Goal: Information Seeking & Learning: Learn about a topic

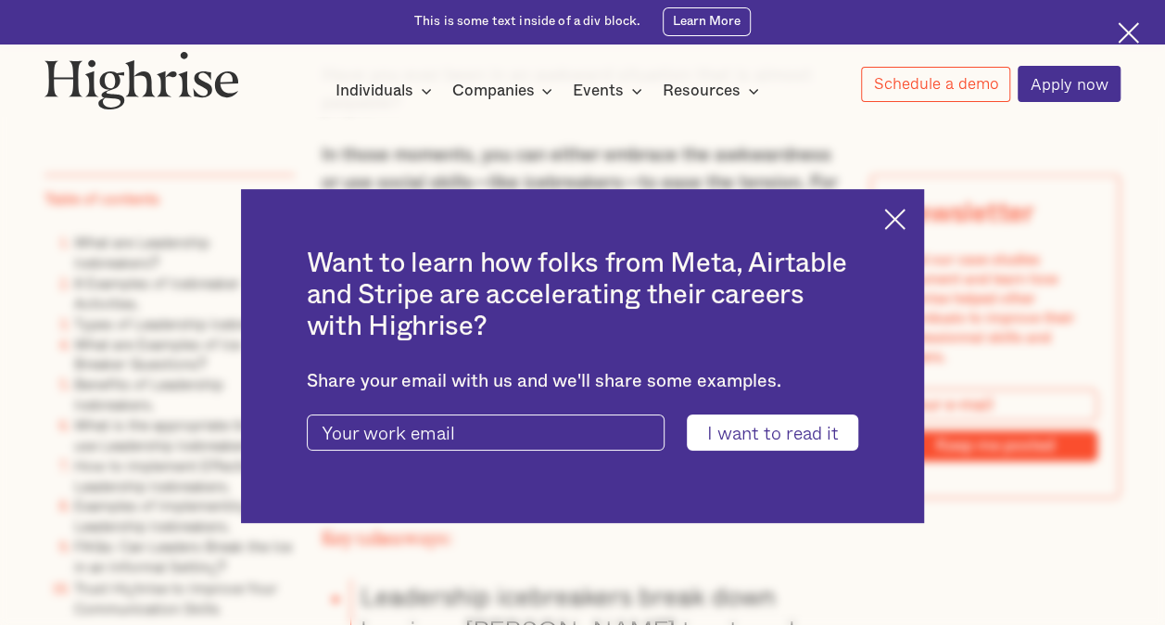
scroll to position [1298, 0]
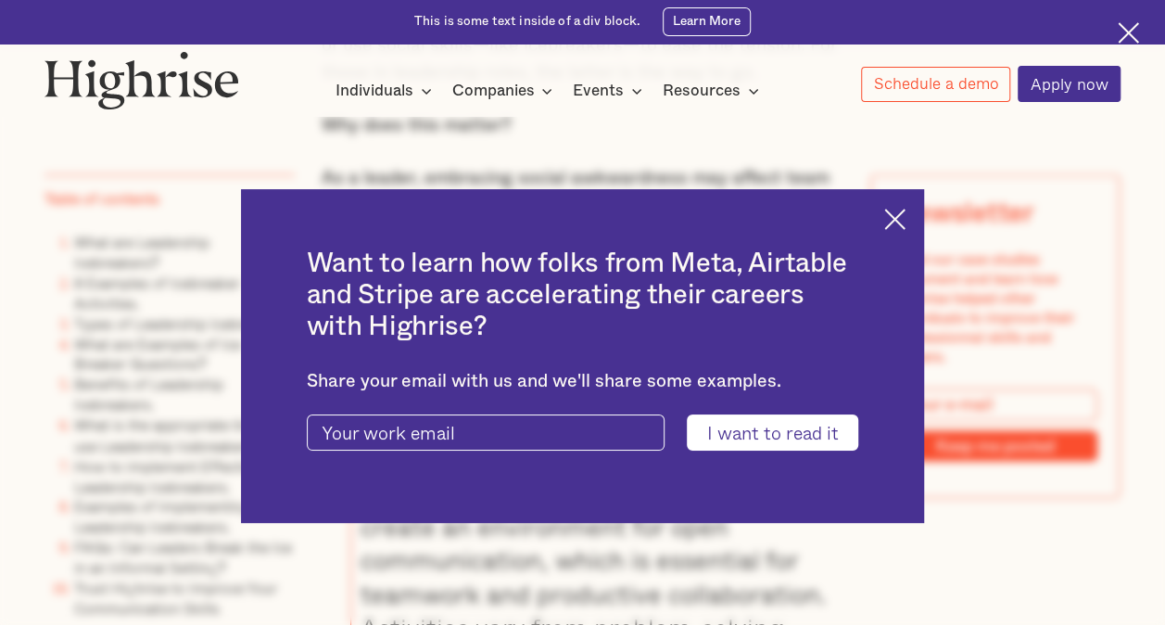
click at [906, 222] on img at bounding box center [894, 219] width 21 height 21
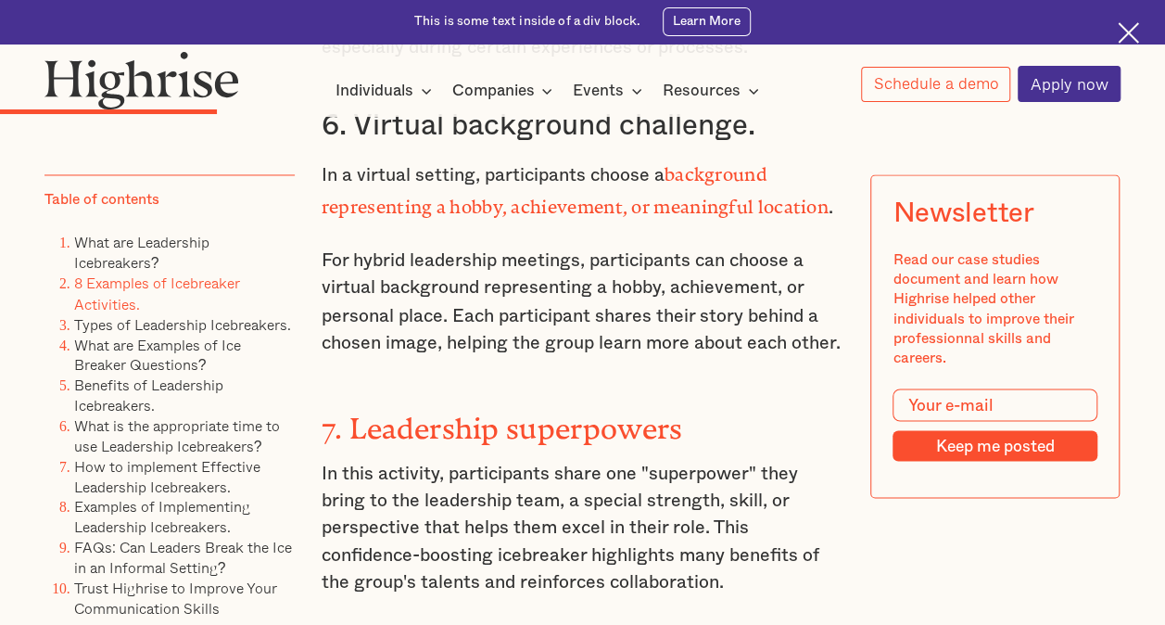
scroll to position [4913, 0]
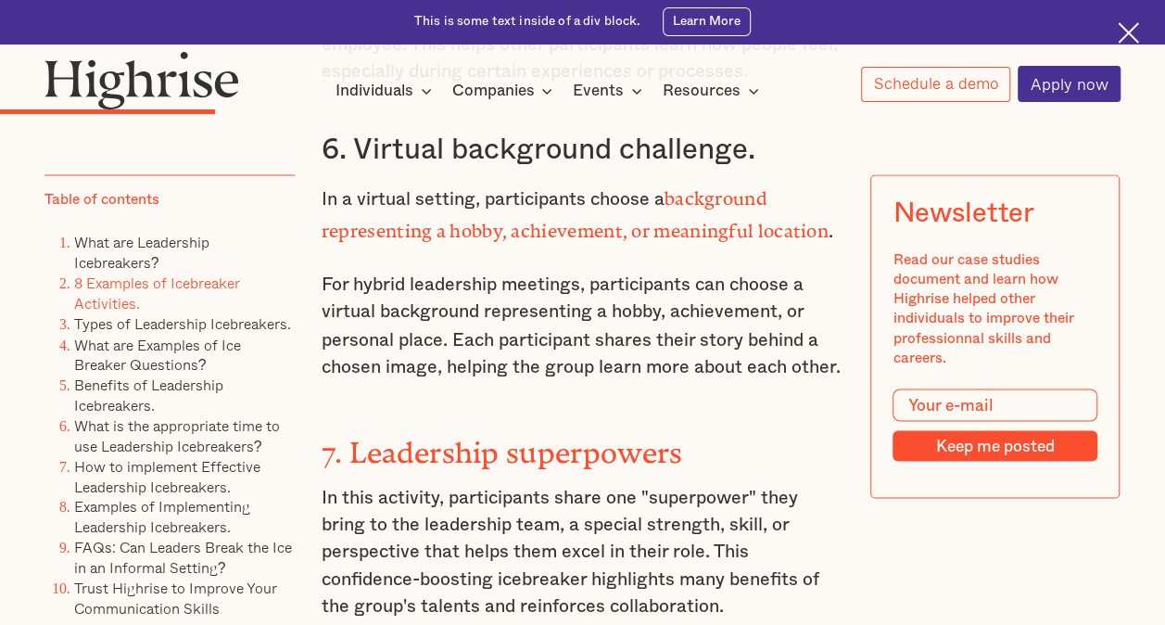
click at [515, 272] on p "For hybrid leadership meetings, participants can choose a virtual background re…" at bounding box center [583, 326] width 523 height 109
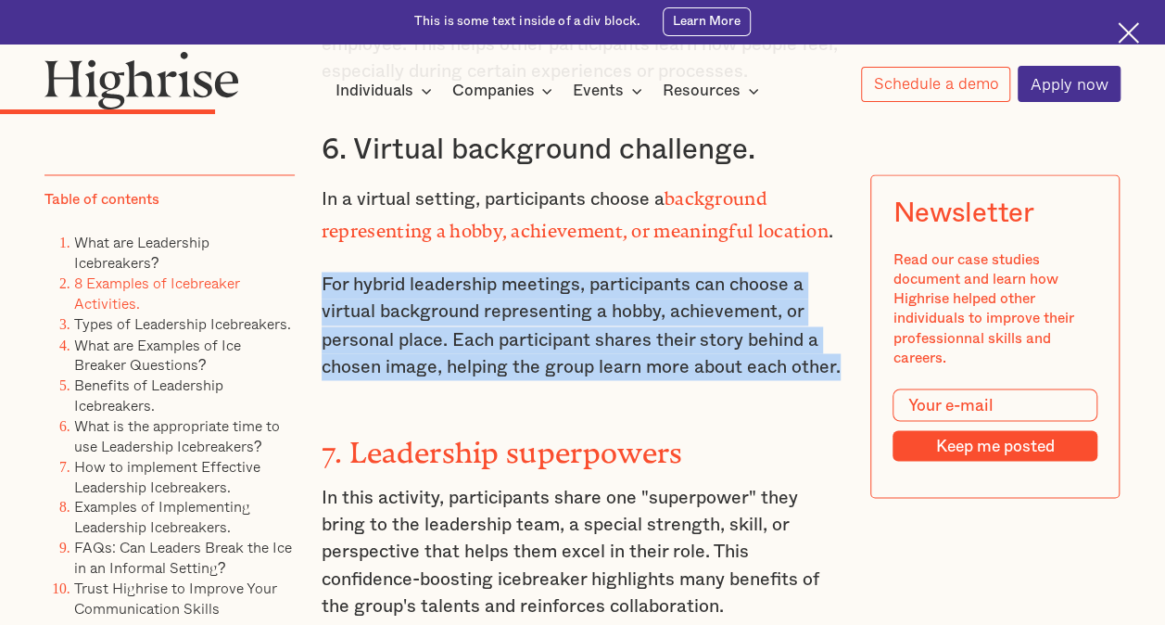
drag, startPoint x: 515, startPoint y: 256, endPoint x: 571, endPoint y: 336, distance: 97.2
click at [571, 336] on p "For hybrid leadership meetings, participants can choose a virtual background re…" at bounding box center [583, 326] width 523 height 109
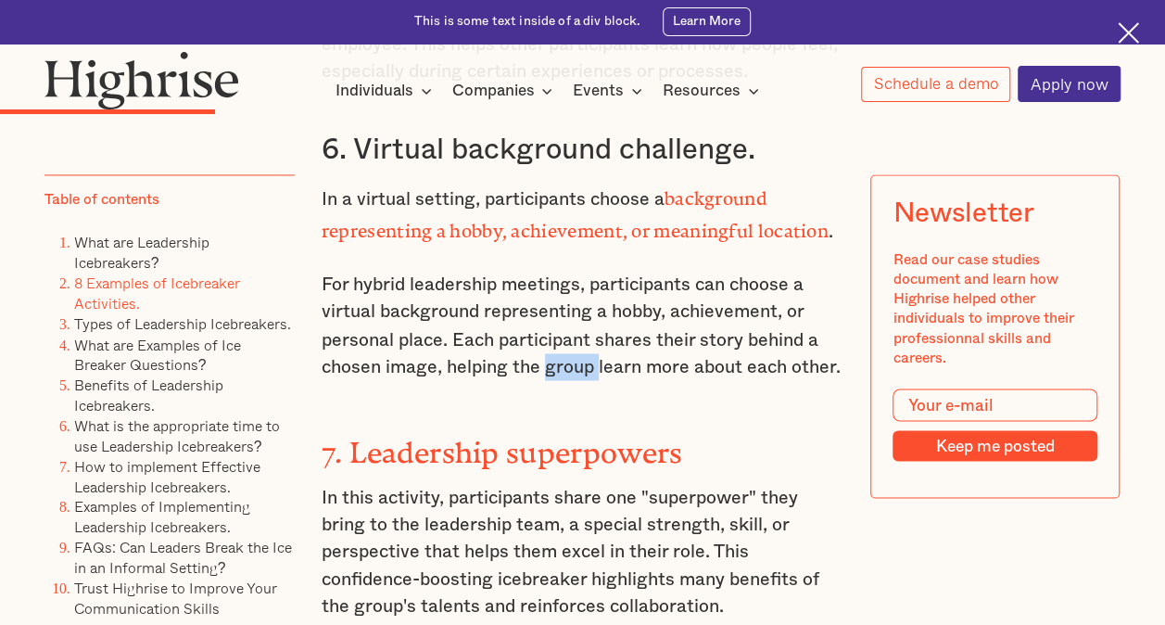
click at [571, 336] on p "For hybrid leadership meetings, participants can choose a virtual background re…" at bounding box center [583, 326] width 523 height 109
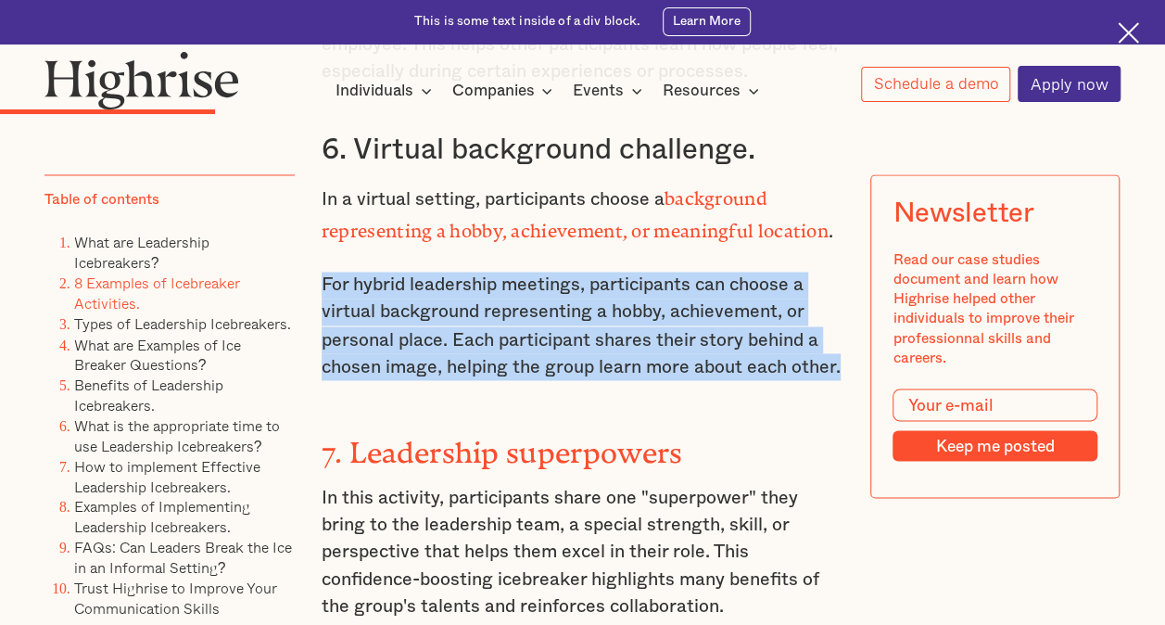
click at [571, 336] on p "For hybrid leadership meetings, participants can choose a virtual background re…" at bounding box center [583, 326] width 523 height 109
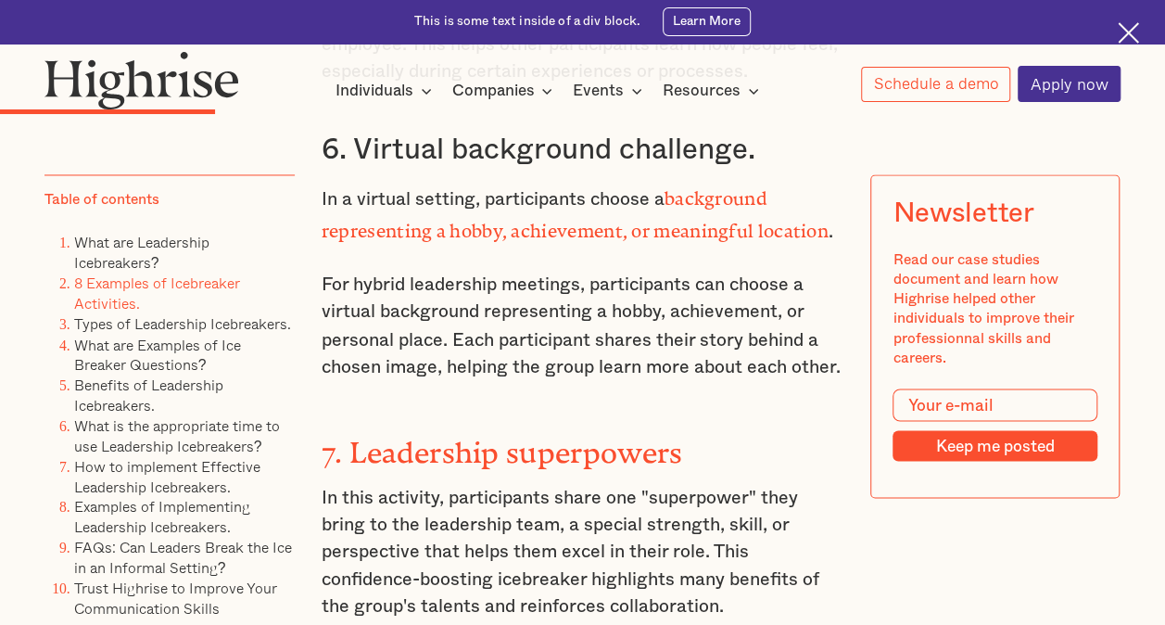
drag, startPoint x: 571, startPoint y: 336, endPoint x: 578, endPoint y: 373, distance: 37.8
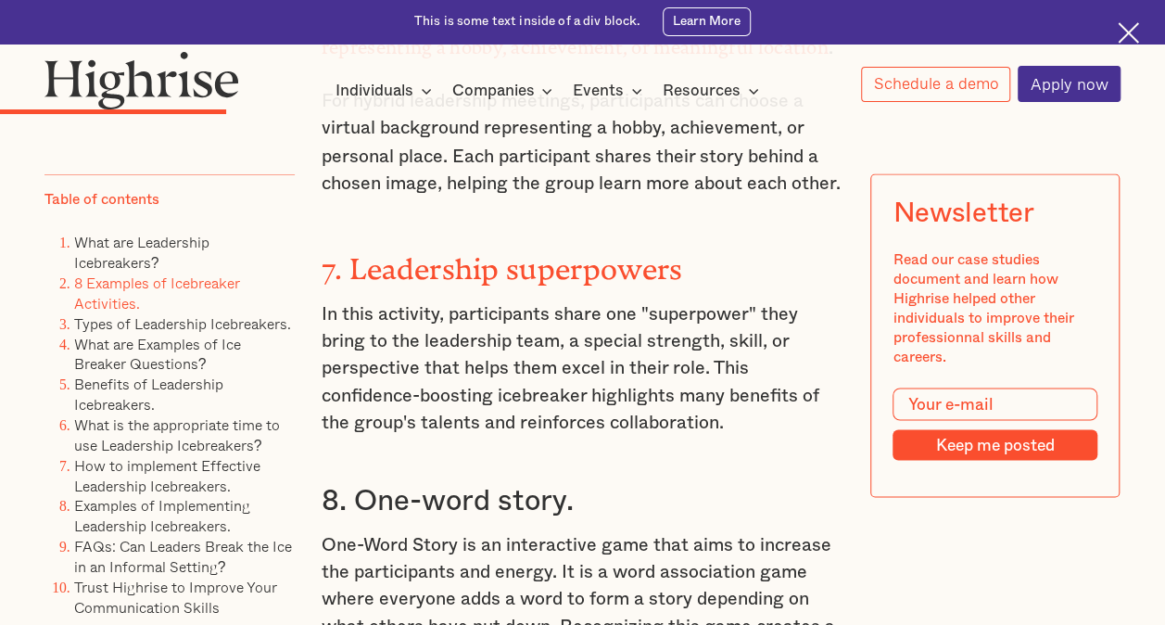
scroll to position [5099, 0]
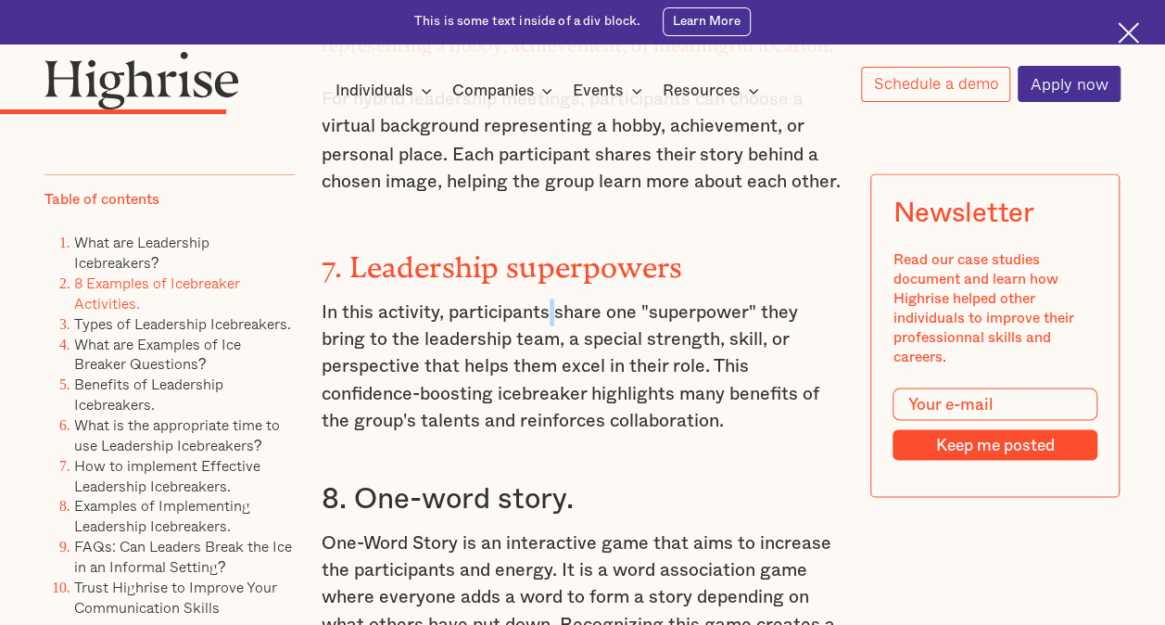
drag, startPoint x: 599, startPoint y: 411, endPoint x: 552, endPoint y: 267, distance: 151.3
click at [552, 298] on p "In this activity, participants share one "superpower" they bring to the leaders…" at bounding box center [583, 366] width 523 height 136
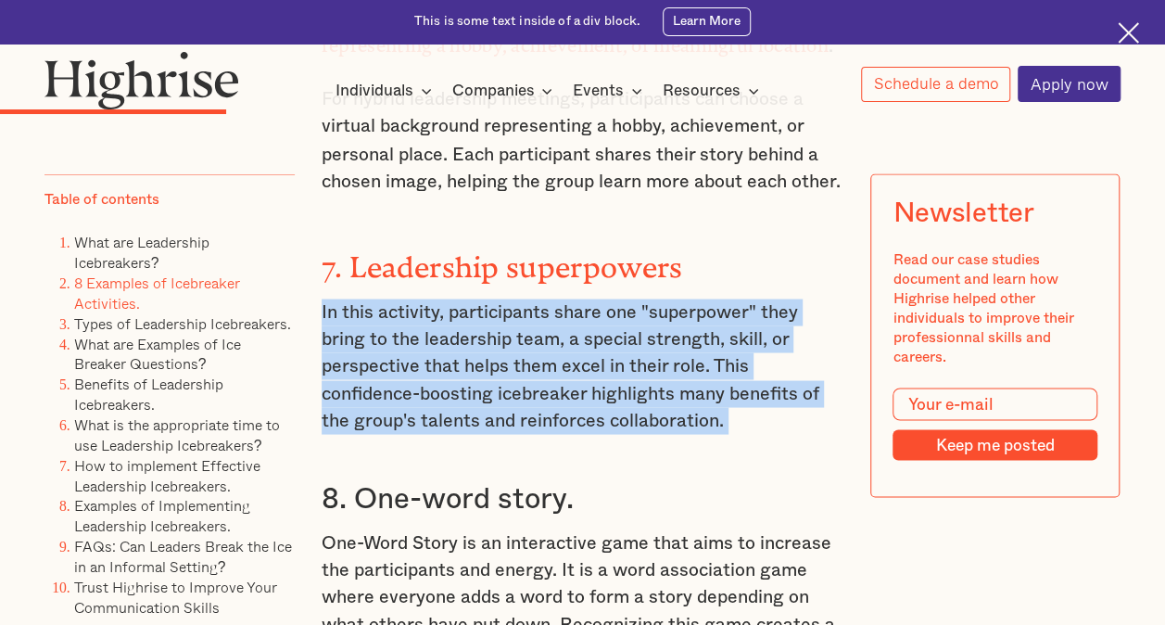
click at [552, 298] on p "In this activity, participants share one "superpower" they bring to the leaders…" at bounding box center [583, 366] width 523 height 136
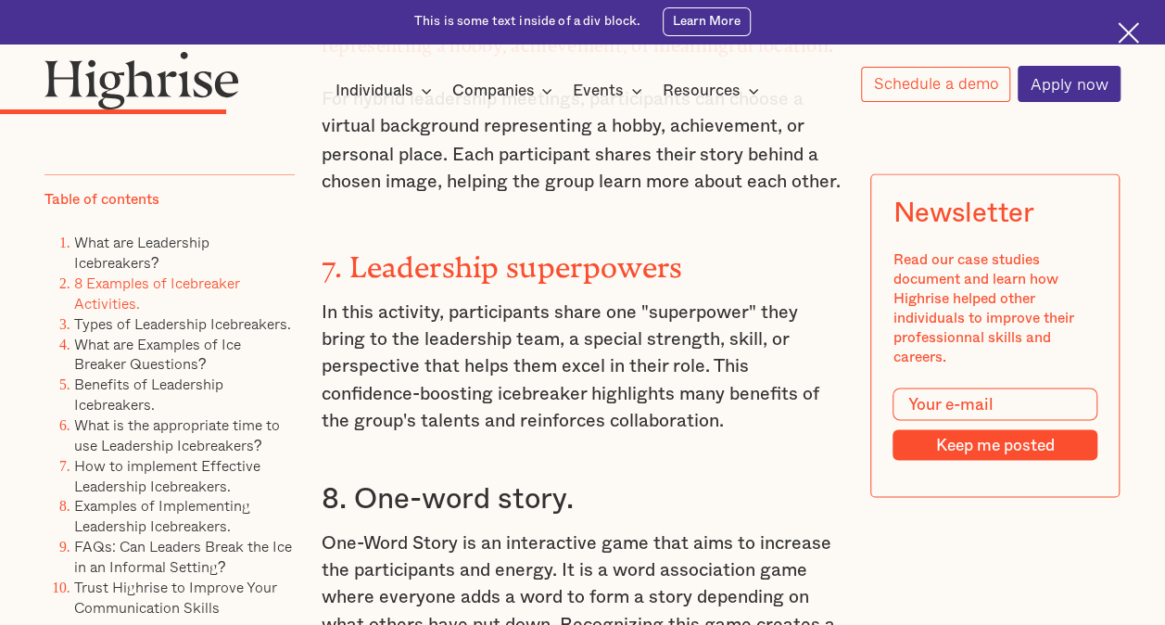
drag, startPoint x: 552, startPoint y: 267, endPoint x: 638, endPoint y: 451, distance: 203.6
click at [638, 480] on h3 "8. One-word story." at bounding box center [583, 498] width 523 height 36
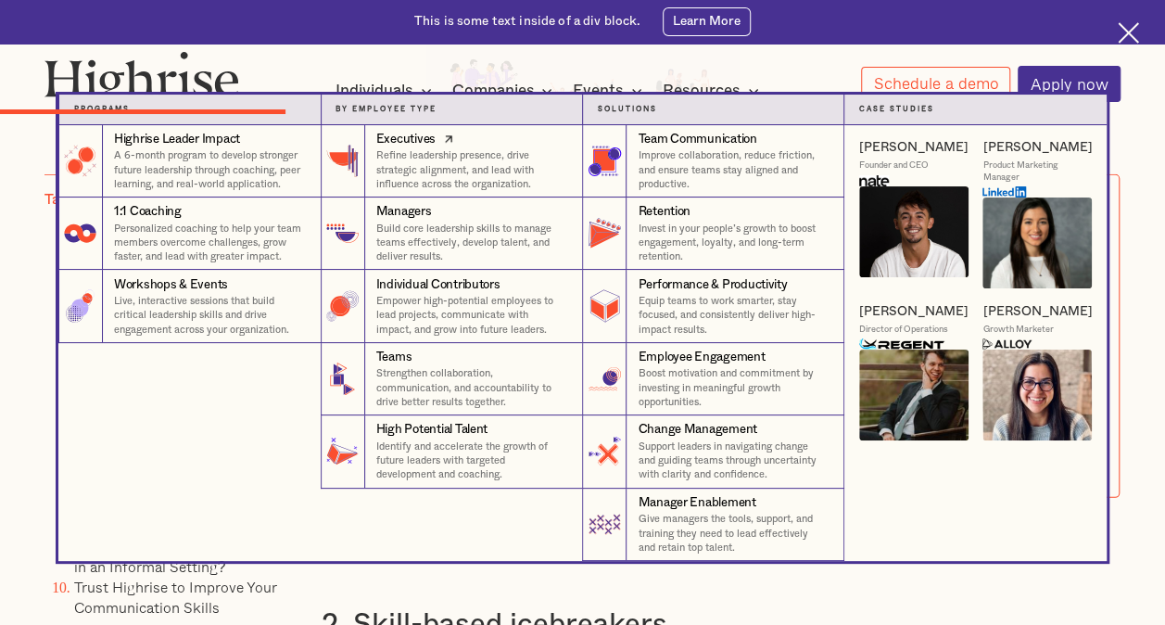
scroll to position [6396, 0]
